Goal: Task Accomplishment & Management: Manage account settings

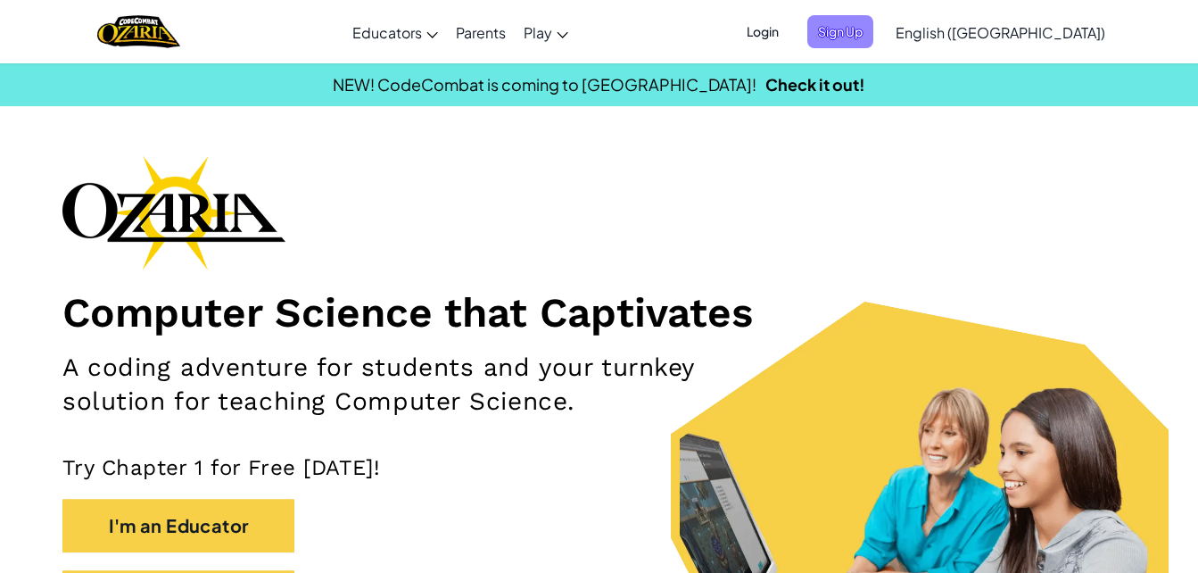
click at [874, 34] on span "Sign Up" at bounding box center [841, 31] width 66 height 33
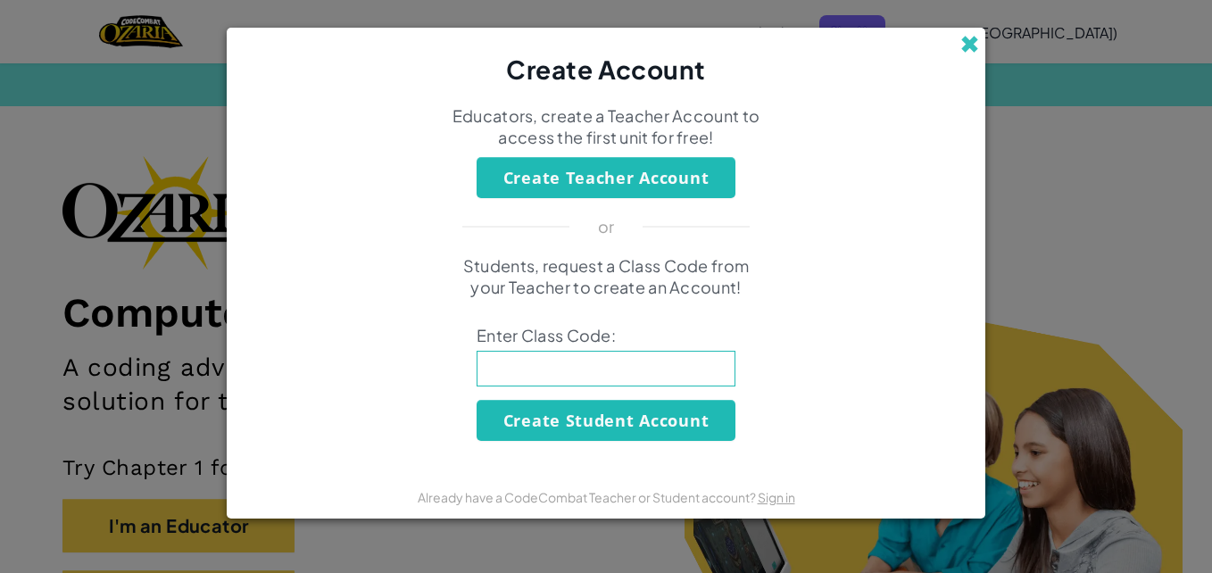
click at [972, 47] on span at bounding box center [969, 44] width 19 height 19
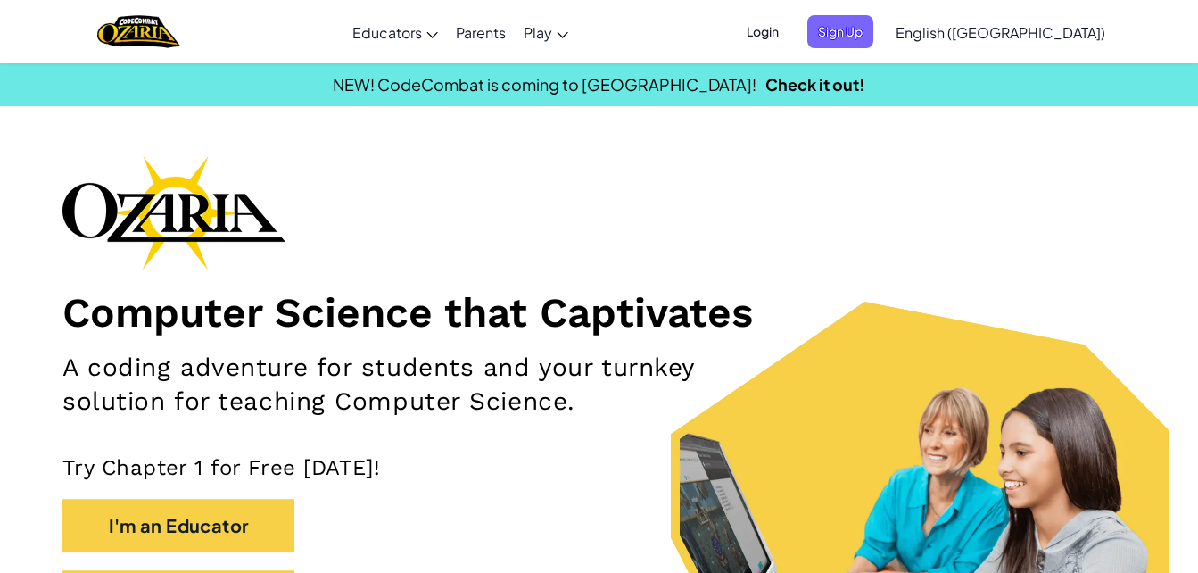
click at [790, 37] on span "Login" at bounding box center [763, 31] width 54 height 33
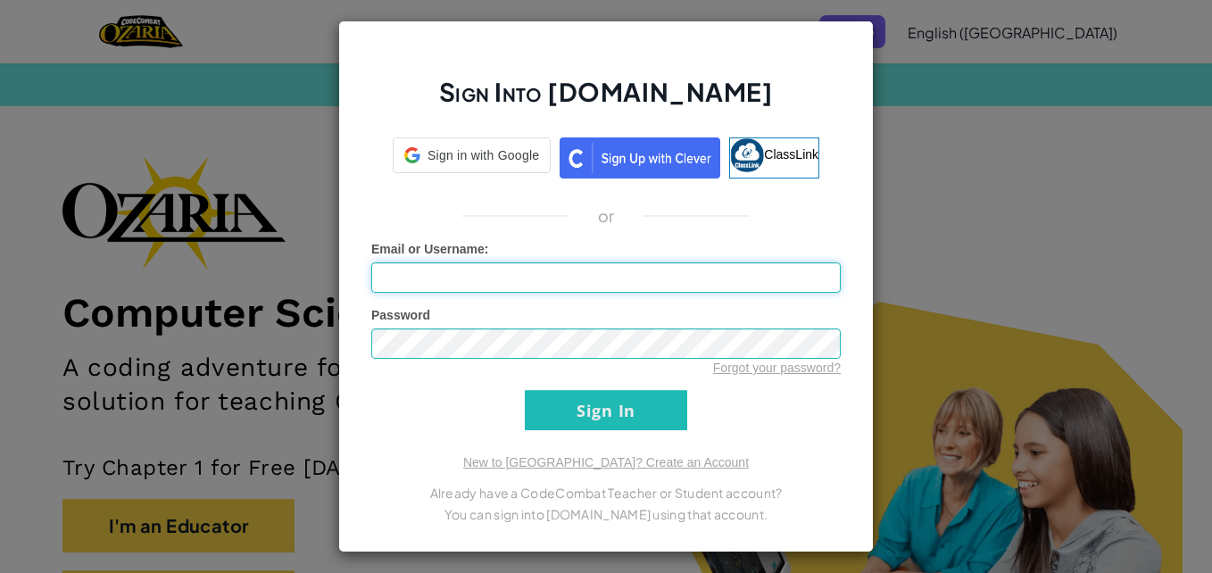
type input "Grant D"
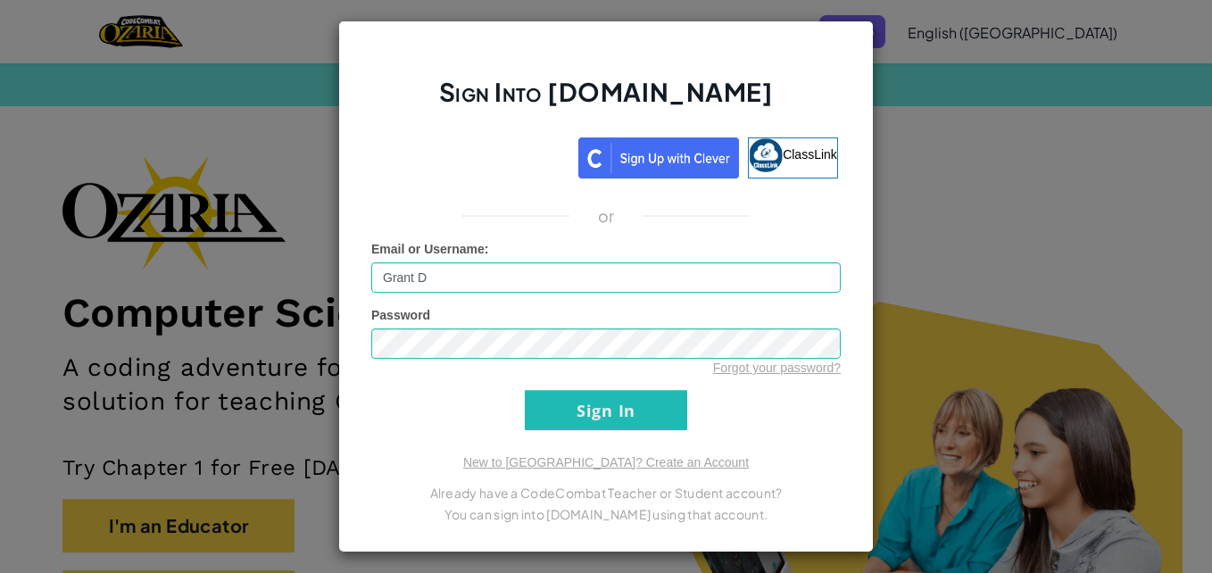
click at [371, 425] on form "Email or Username : Grant D Password Forgot your password? Sign In" at bounding box center [605, 335] width 469 height 190
click at [588, 398] on input "Sign In" at bounding box center [606, 410] width 162 height 40
